Goal: Consume media (video, audio)

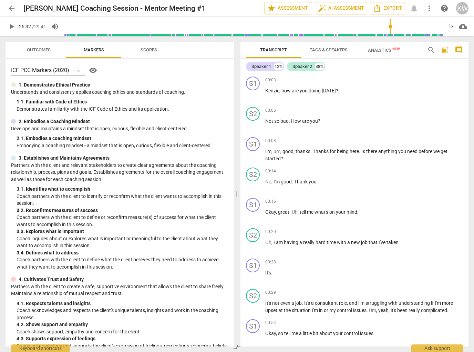
scroll to position [2598, 0]
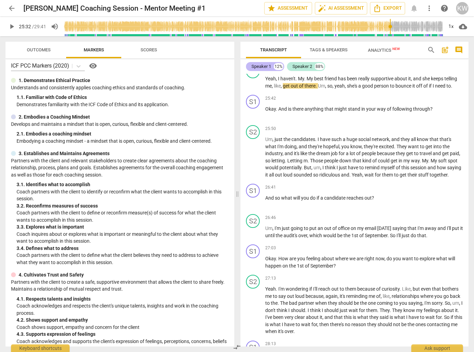
click at [259, 66] on div "Speaker 1" at bounding box center [262, 66] width 20 height 7
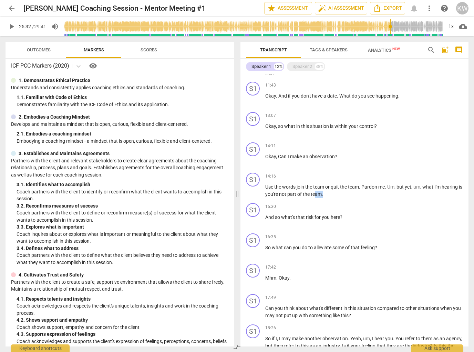
scroll to position [451, 0]
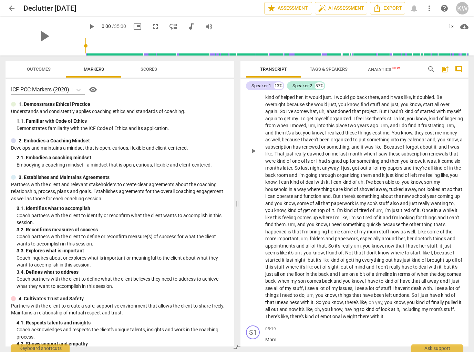
scroll to position [163, 0]
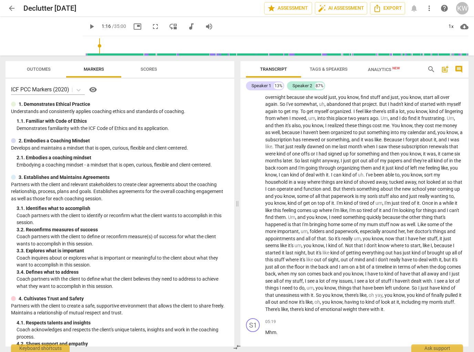
drag, startPoint x: 77, startPoint y: 45, endPoint x: 93, endPoint y: 47, distance: 16.3
click at [91, 46] on input "range" at bounding box center [277, 46] width 383 height 22
click at [88, 26] on span "play_arrow" at bounding box center [92, 26] width 8 height 8
drag, startPoint x: 92, startPoint y: 45, endPoint x: 169, endPoint y: 48, distance: 76.6
click at [169, 48] on input "range" at bounding box center [277, 46] width 383 height 22
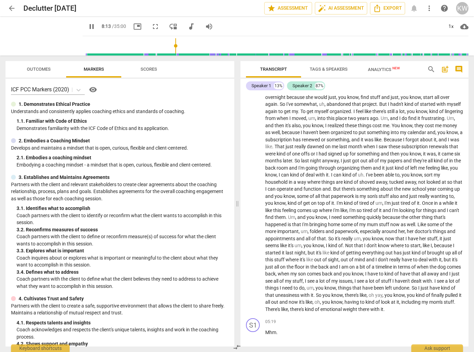
scroll to position [693, 0]
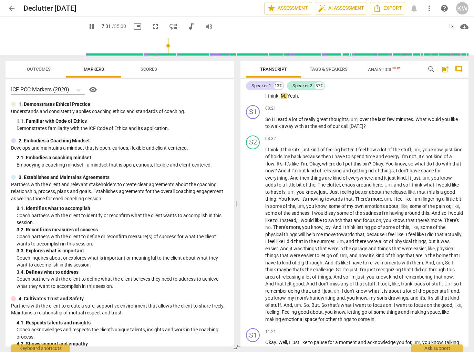
drag, startPoint x: 171, startPoint y: 44, endPoint x: 160, endPoint y: 45, distance: 10.7
click at [160, 45] on input "range" at bounding box center [277, 46] width 383 height 22
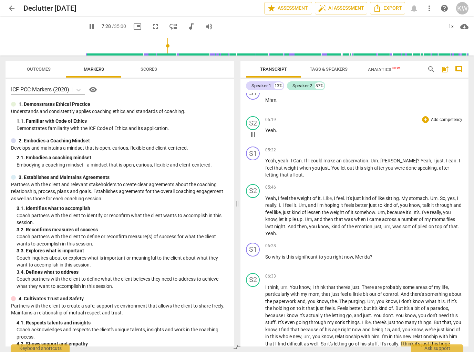
scroll to position [0, 0]
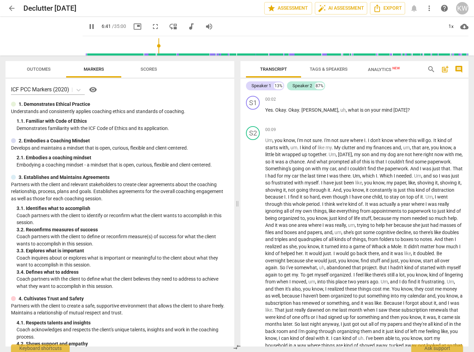
drag, startPoint x: 162, startPoint y: 46, endPoint x: 148, endPoint y: 46, distance: 13.4
click at [148, 46] on input "range" at bounding box center [277, 46] width 383 height 22
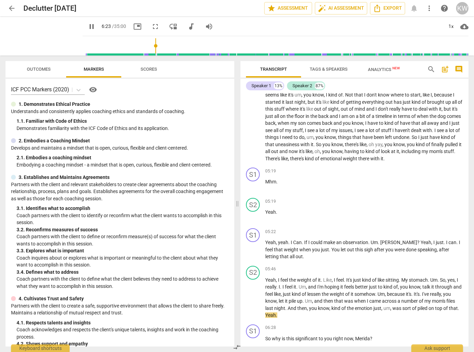
scroll to position [317, 0]
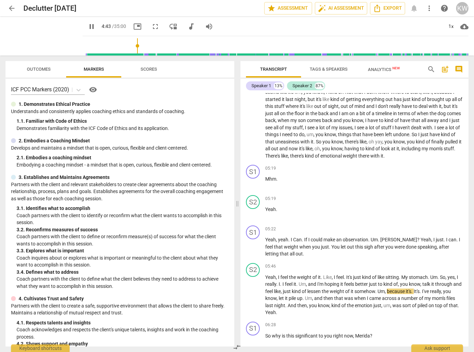
drag, startPoint x: 149, startPoint y: 46, endPoint x: 130, endPoint y: 48, distance: 19.5
click at [130, 48] on input "range" at bounding box center [277, 46] width 383 height 22
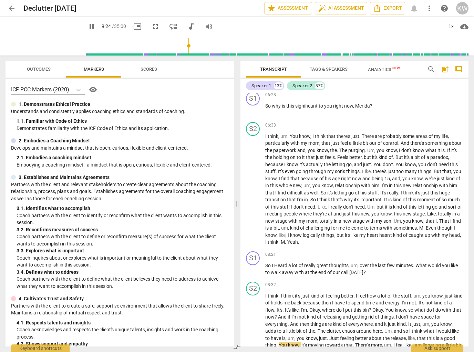
scroll to position [803, 0]
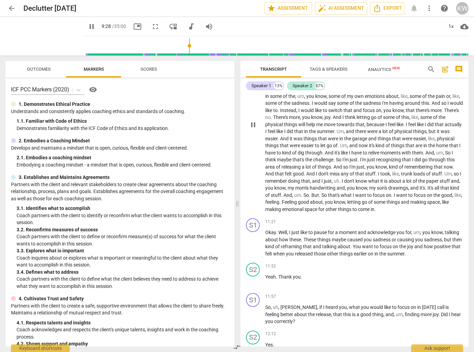
click at [251, 129] on span "pause" at bounding box center [253, 125] width 8 height 8
click at [86, 21] on button "play_arrow" at bounding box center [92, 26] width 12 height 12
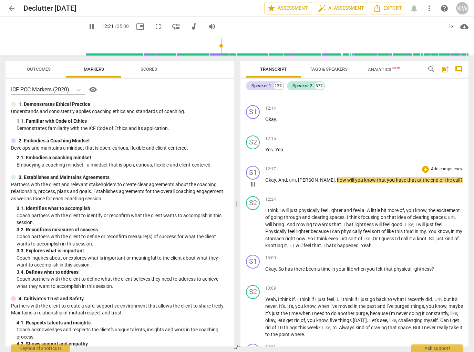
click at [256, 188] on span "pause" at bounding box center [253, 184] width 8 height 8
type input "742"
